Goal: Check status: Check status

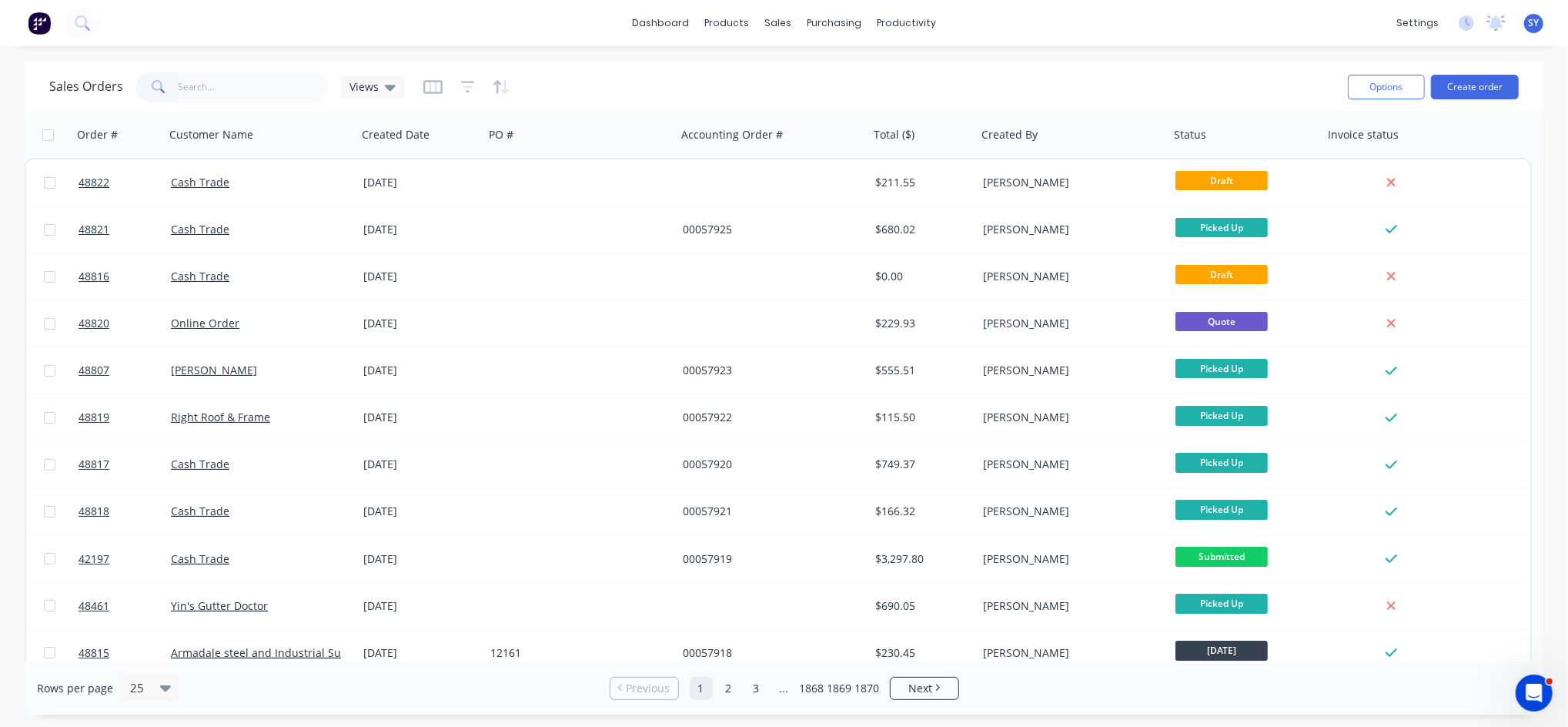
click at [216, 77] on input "text" at bounding box center [254, 87] width 150 height 31
type input "48569"
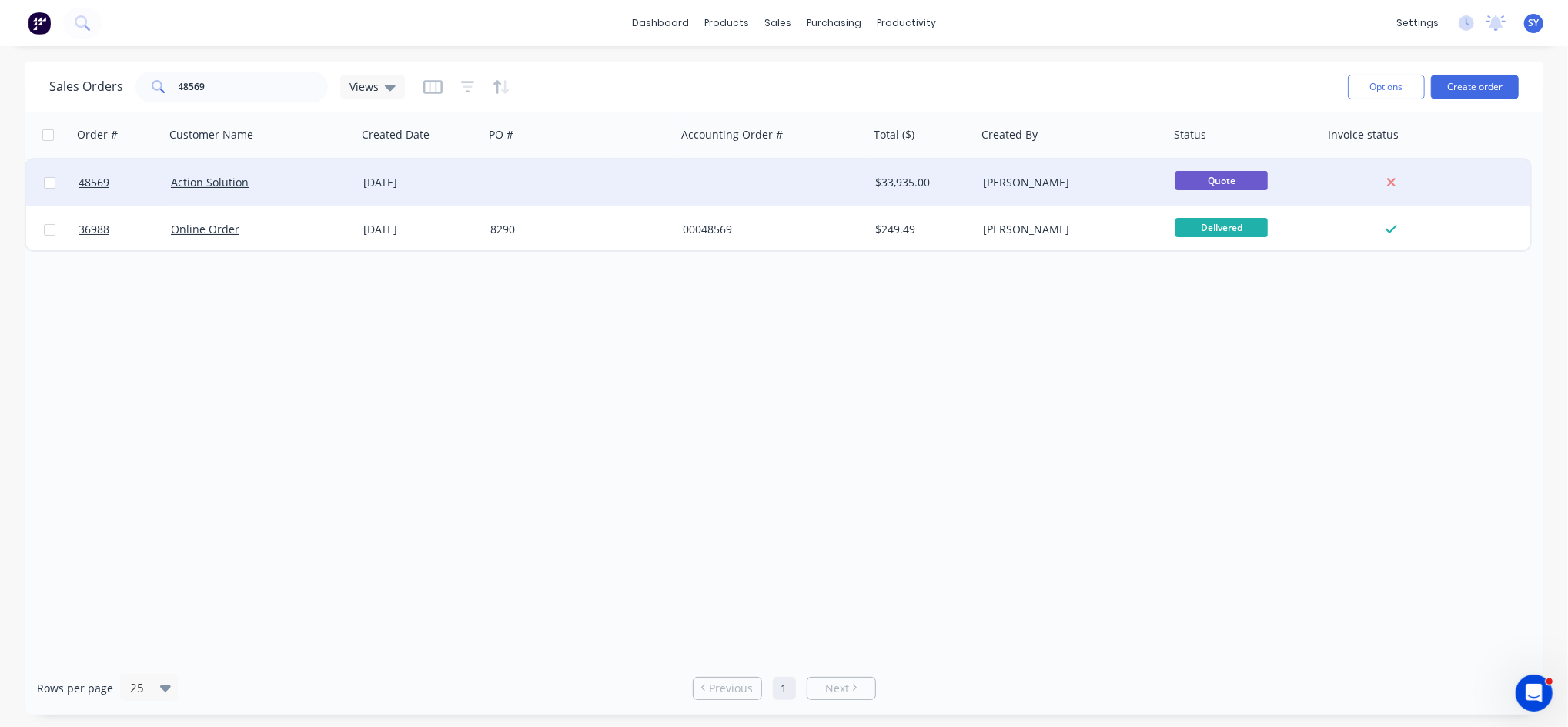
click at [354, 185] on div "Action Solution" at bounding box center [261, 183] width 192 height 47
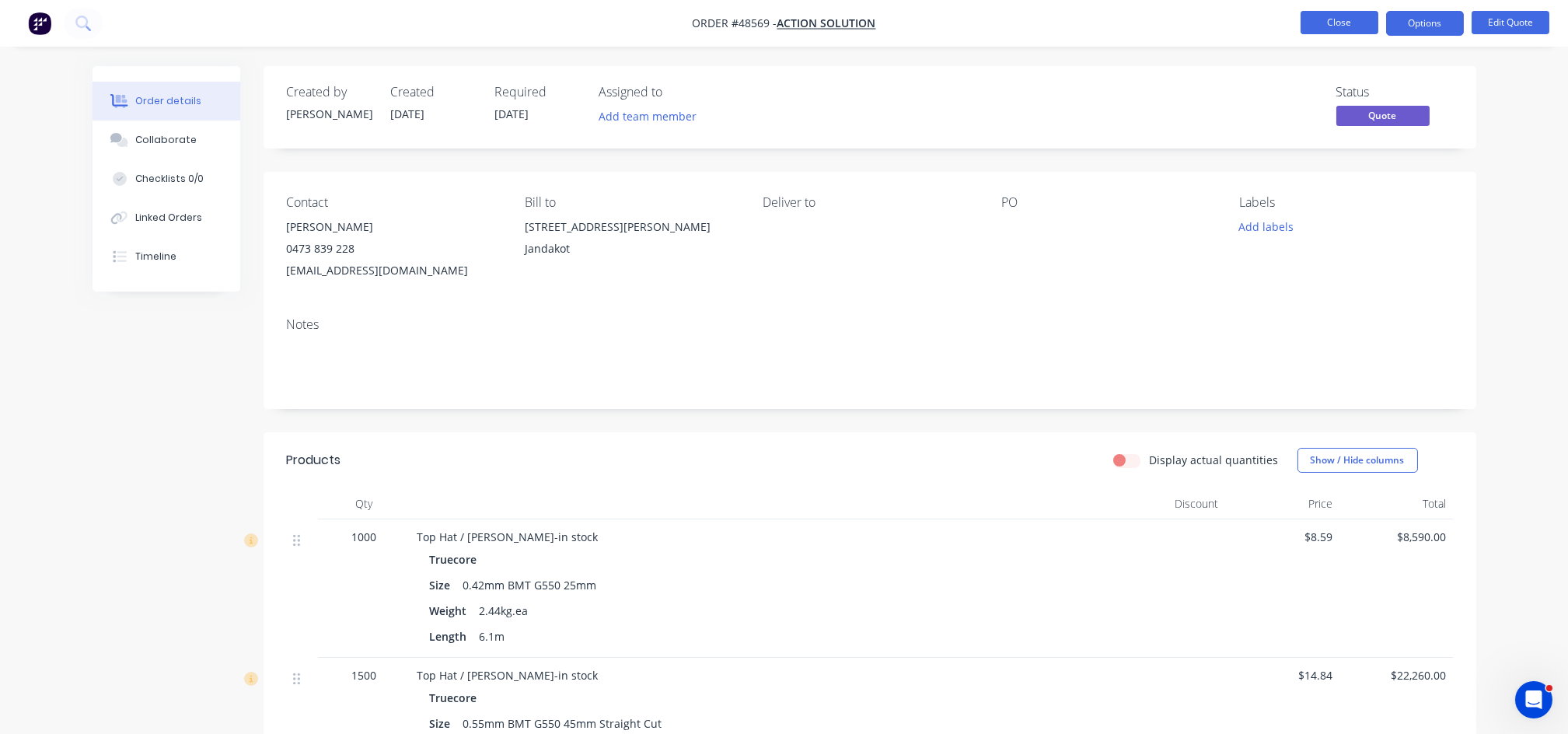
click at [1345, 21] on button "Close" at bounding box center [1338, 23] width 78 height 24
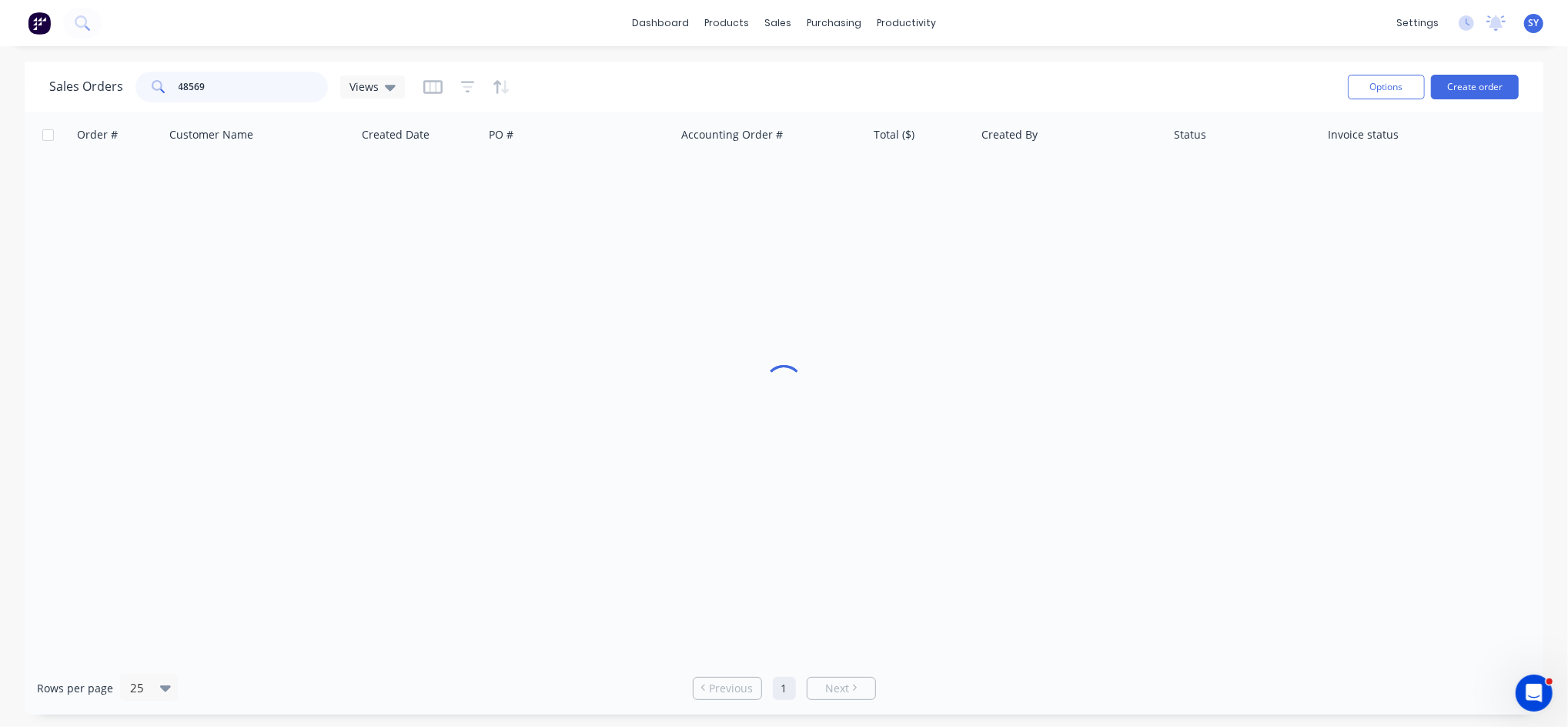
drag, startPoint x: 235, startPoint y: 87, endPoint x: 85, endPoint y: 87, distance: 150.0
click at [85, 87] on div "Sales Orders 48569 Views" at bounding box center [227, 87] width 356 height 31
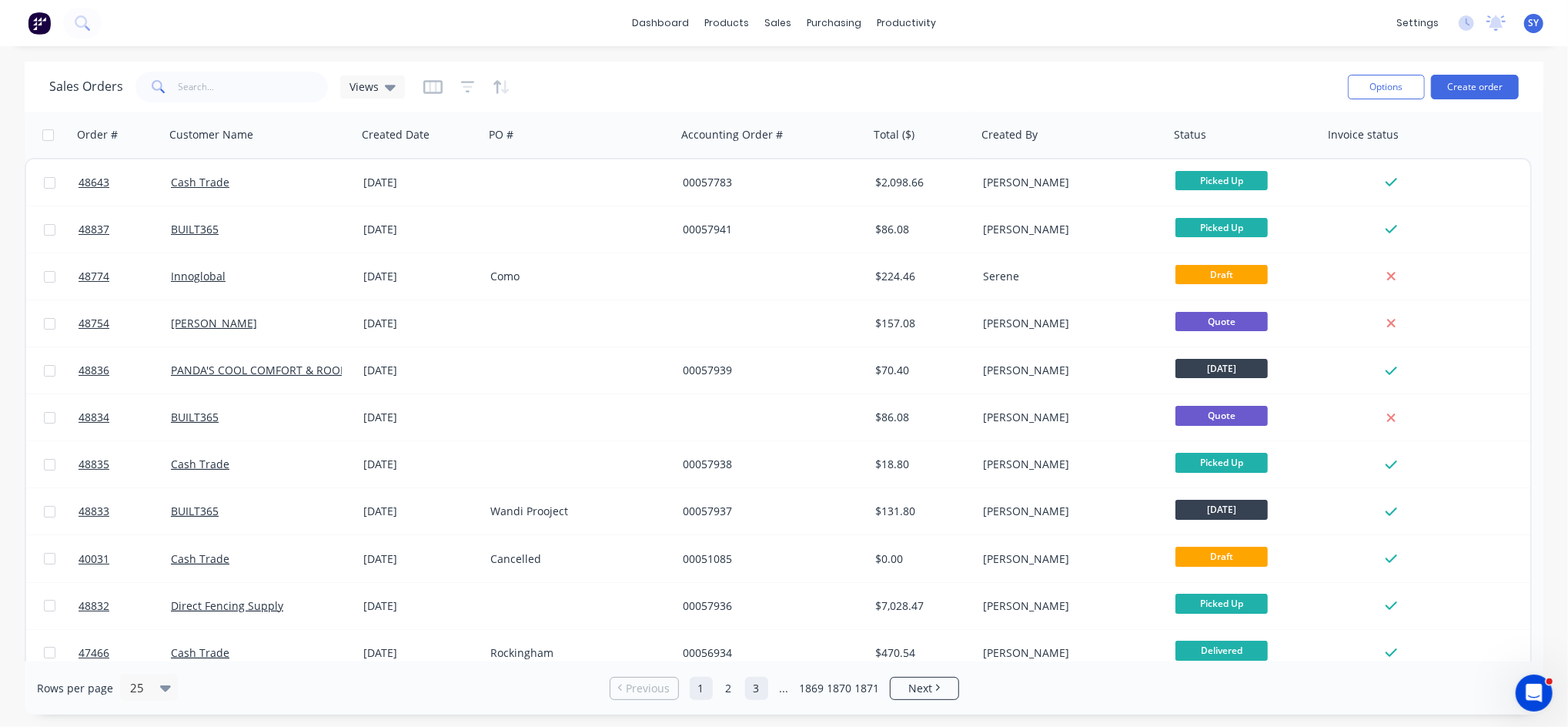
click at [758, 690] on link "3" at bounding box center [757, 688] width 23 height 23
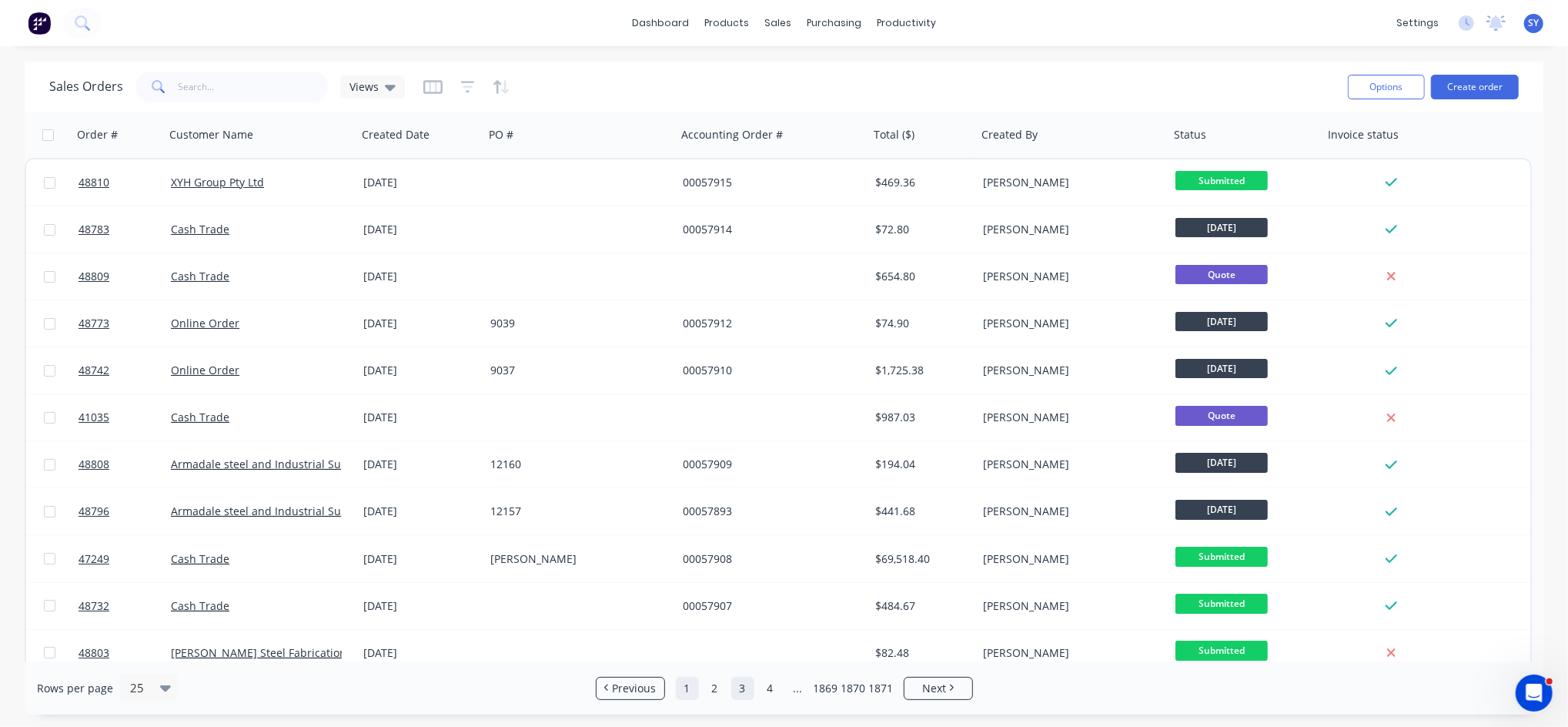
click at [691, 692] on link "1" at bounding box center [688, 688] width 23 height 23
